Goal: Check status

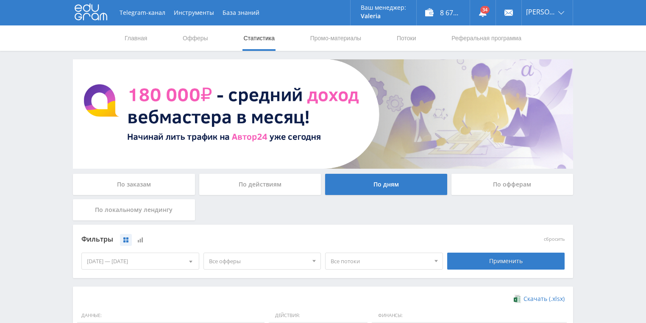
scroll to position [203, 0]
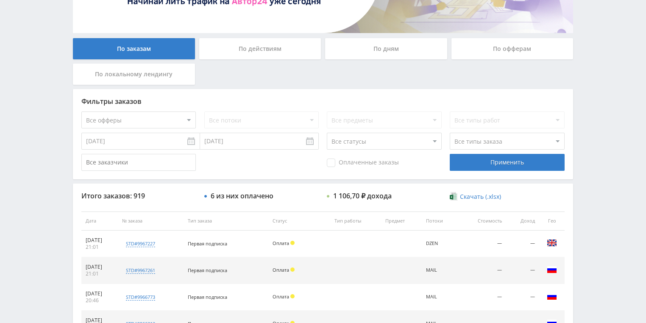
click at [266, 57] on div "По действиям" at bounding box center [260, 48] width 122 height 21
click at [0, 0] on input "По действиям" at bounding box center [0, 0] width 0 height 0
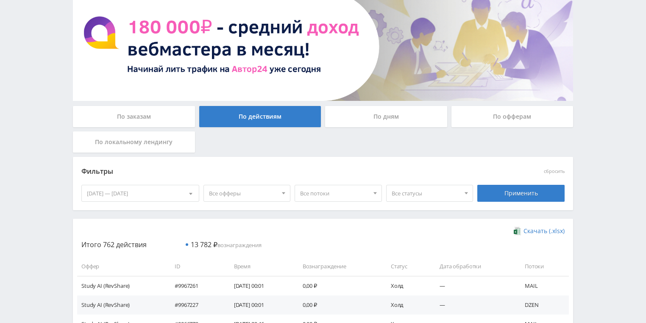
drag, startPoint x: 372, startPoint y: 111, endPoint x: 351, endPoint y: 119, distance: 22.4
click at [372, 111] on div "По дням" at bounding box center [386, 116] width 122 height 21
click at [0, 0] on input "По дням" at bounding box center [0, 0] width 0 height 0
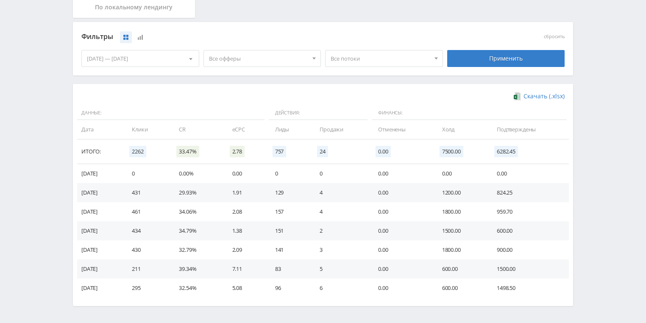
scroll to position [203, 0]
